Goal: Understand process/instructions: Learn how to perform a task or action

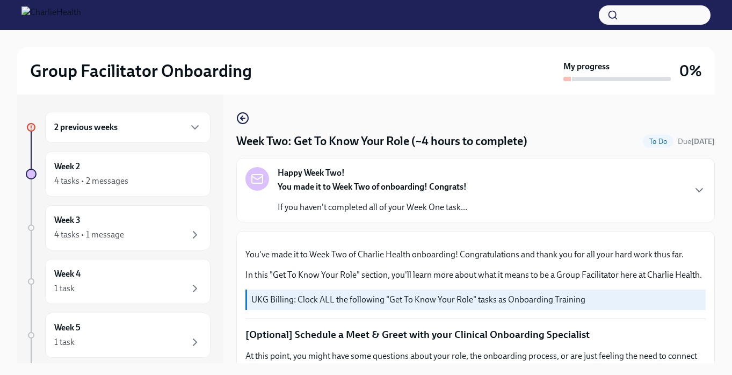
click at [161, 136] on div "2 previous weeks" at bounding box center [127, 127] width 165 height 31
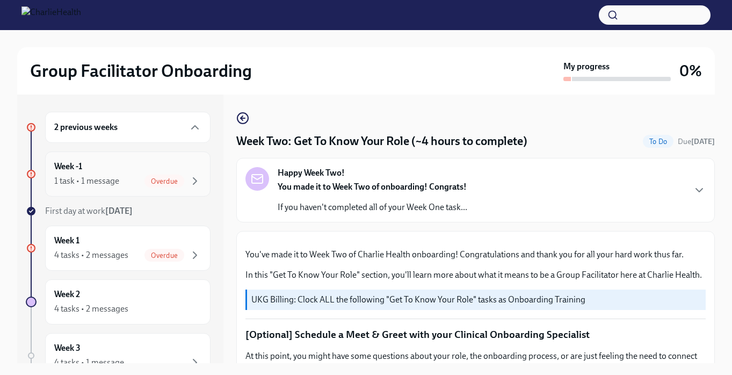
click at [134, 174] on div "1 task • 1 message Overdue" at bounding box center [127, 180] width 147 height 13
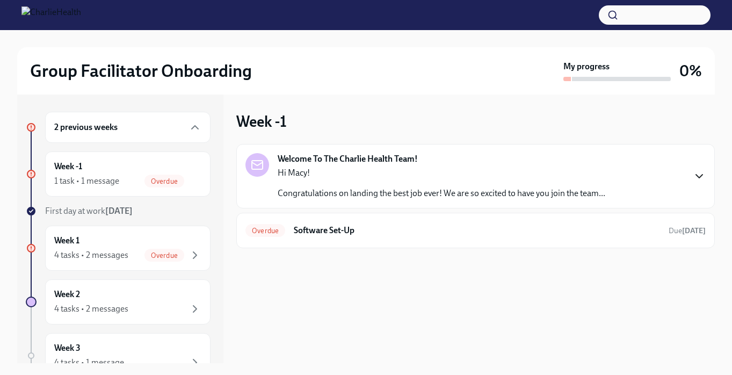
click at [703, 174] on icon "button" at bounding box center [698, 176] width 13 height 13
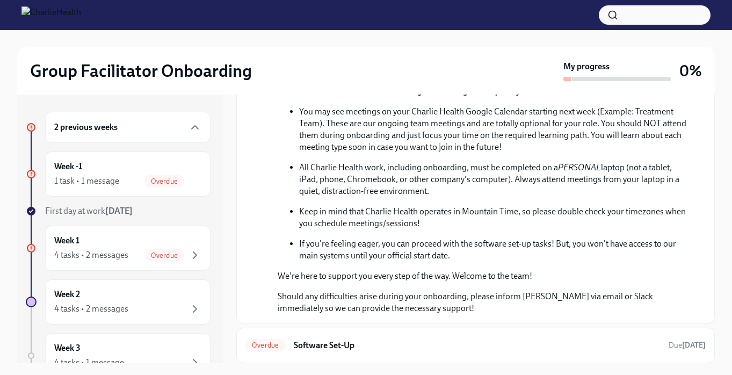
scroll to position [336, 0]
click at [325, 347] on h6 "Software Set-Up" at bounding box center [477, 346] width 366 height 12
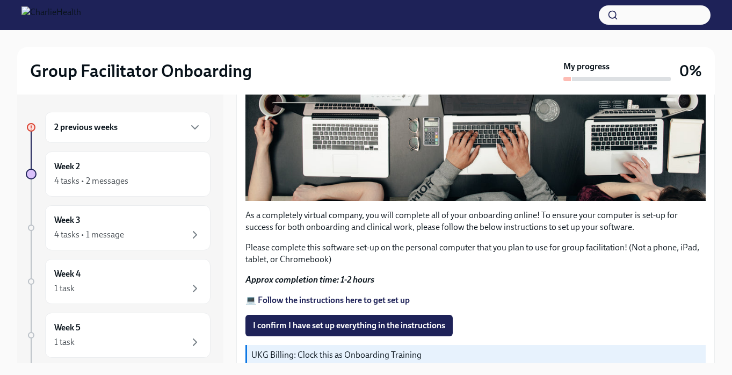
scroll to position [311, 0]
click at [354, 297] on strong "💻 Follow the instructions here to get set up" at bounding box center [327, 300] width 164 height 10
click at [155, 134] on div "2 previous weeks" at bounding box center [127, 127] width 165 height 31
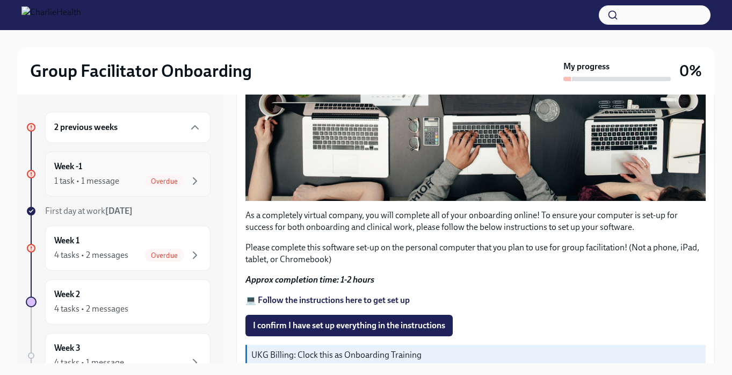
click at [177, 164] on div "Week -1 1 task • 1 message Overdue" at bounding box center [127, 173] width 147 height 27
